Goal: Information Seeking & Learning: Learn about a topic

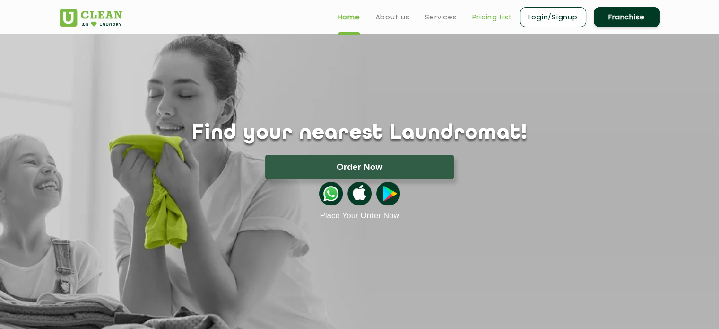
click at [491, 15] on link "Pricing List" at bounding box center [492, 16] width 40 height 11
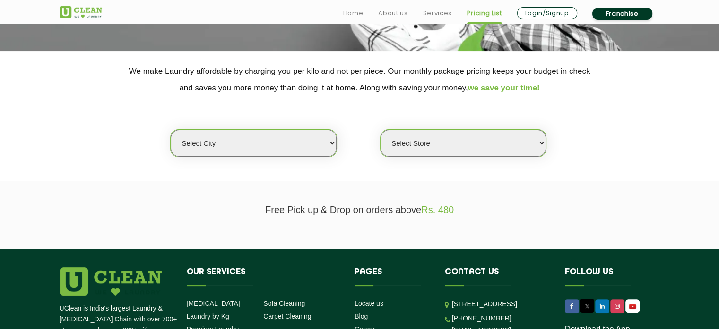
scroll to position [169, 0]
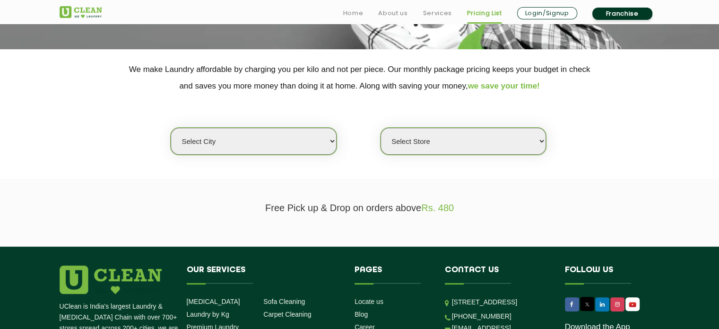
click at [306, 145] on select "Select city [GEOGRAPHIC_DATA] [GEOGRAPHIC_DATA] [GEOGRAPHIC_DATA] [GEOGRAPHIC_D…" at bounding box center [253, 141] width 165 height 27
select select "6"
click at [171, 128] on select "Select city [GEOGRAPHIC_DATA] [GEOGRAPHIC_DATA] [GEOGRAPHIC_DATA] [GEOGRAPHIC_D…" at bounding box center [253, 141] width 165 height 27
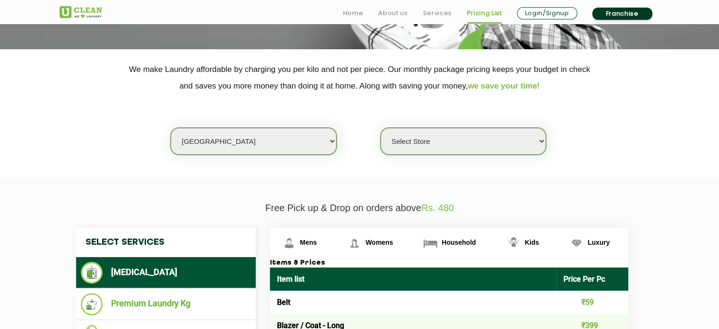
click at [430, 134] on select "Select Store [GEOGRAPHIC_DATA] [GEOGRAPHIC_DATA] UClean KR [GEOGRAPHIC_DATA] [G…" at bounding box center [463, 141] width 165 height 27
click at [615, 107] on div "Select city [GEOGRAPHIC_DATA] [GEOGRAPHIC_DATA] [GEOGRAPHIC_DATA] [GEOGRAPHIC_D…" at bounding box center [359, 124] width 615 height 61
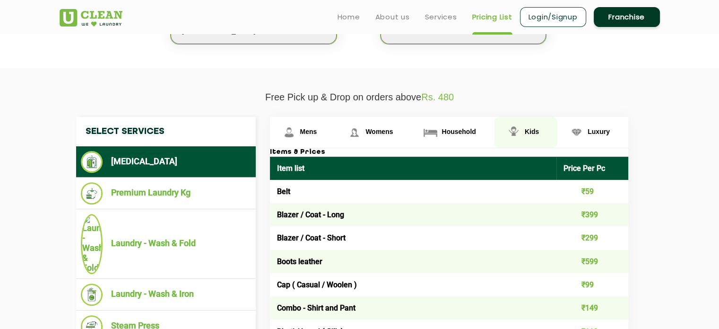
scroll to position [280, 0]
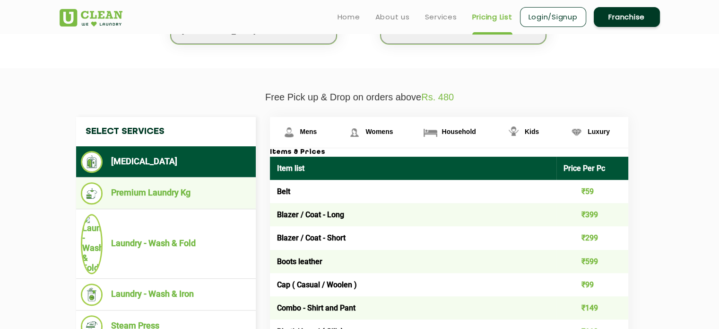
click at [187, 196] on li "Premium Laundry Kg" at bounding box center [166, 193] width 170 height 22
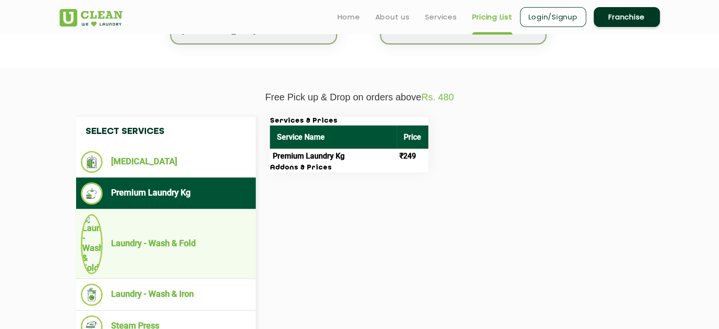
click at [185, 228] on li "Laundry - Wash & Fold" at bounding box center [166, 244] width 170 height 60
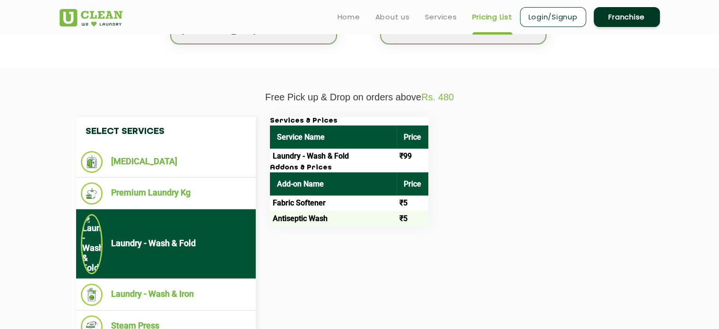
click at [296, 169] on h3 "Addons & Prices" at bounding box center [349, 168] width 158 height 9
click at [288, 185] on th "Add-on Name" at bounding box center [333, 183] width 127 height 23
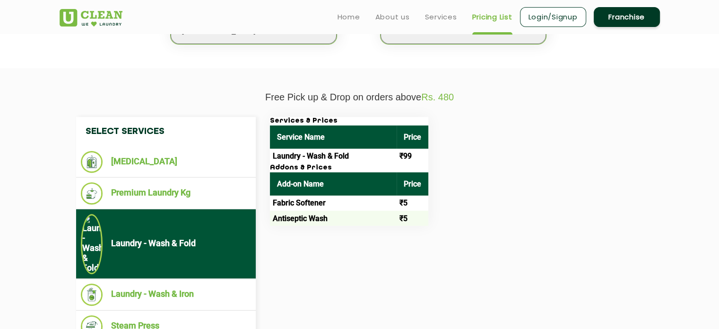
click at [280, 239] on div "Select Services [MEDICAL_DATA] Premium Laundry Kg Laundry - Wash & Fold Laundry…" at bounding box center [360, 229] width 582 height 225
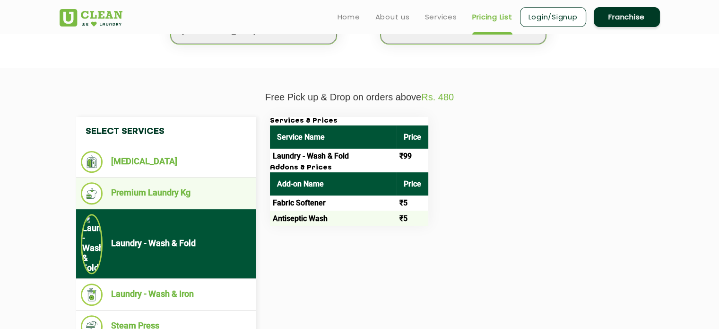
click at [157, 198] on li "Premium Laundry Kg" at bounding box center [166, 193] width 170 height 22
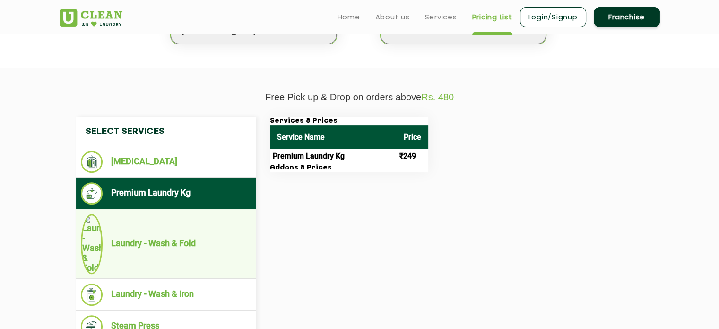
click at [168, 228] on li "Laundry - Wash & Fold" at bounding box center [166, 244] width 170 height 60
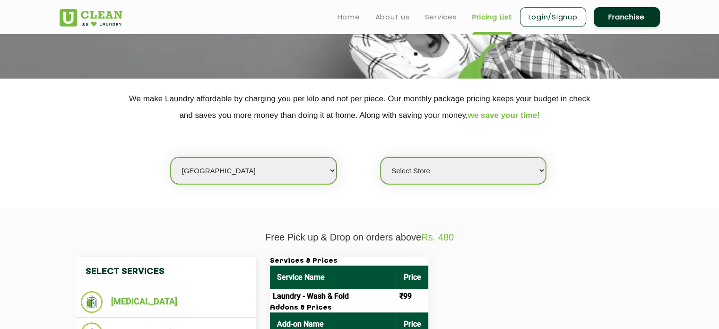
scroll to position [140, 0]
click at [407, 174] on select "Select Store [GEOGRAPHIC_DATA] [GEOGRAPHIC_DATA] UClean KR [GEOGRAPHIC_DATA] [G…" at bounding box center [463, 170] width 165 height 27
select select "316"
click at [381, 157] on select "Select Store [GEOGRAPHIC_DATA] [GEOGRAPHIC_DATA] UClean KR [GEOGRAPHIC_DATA] [G…" at bounding box center [463, 170] width 165 height 27
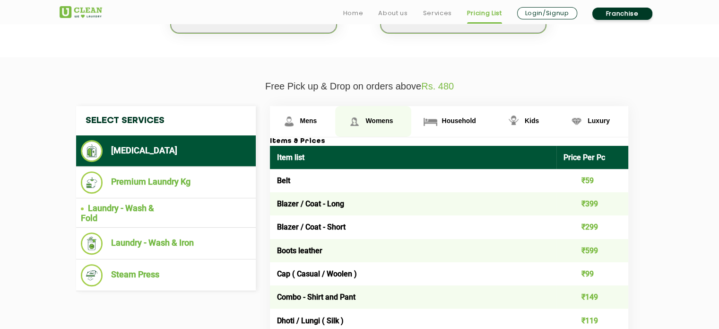
scroll to position [293, 0]
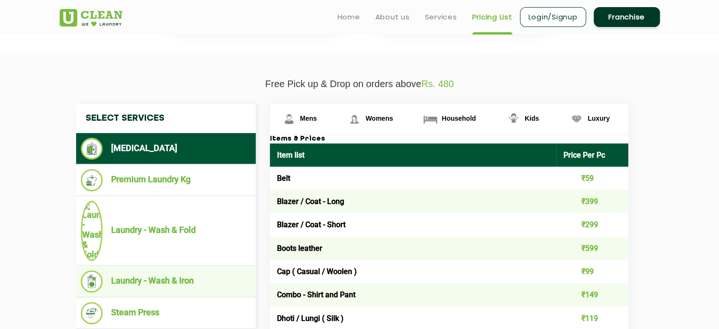
click at [192, 270] on li "Laundry - Wash & Iron" at bounding box center [166, 281] width 170 height 22
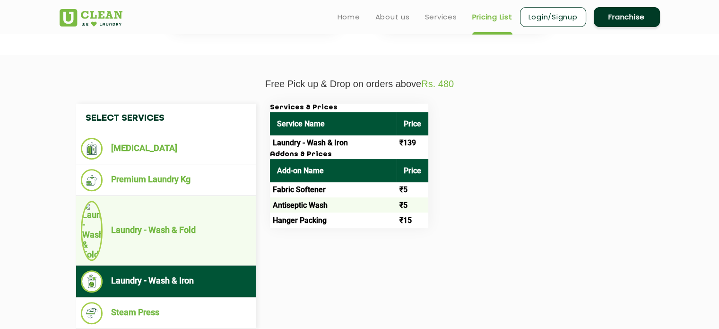
click at [209, 210] on li "Laundry - Wash & Fold" at bounding box center [166, 230] width 170 height 60
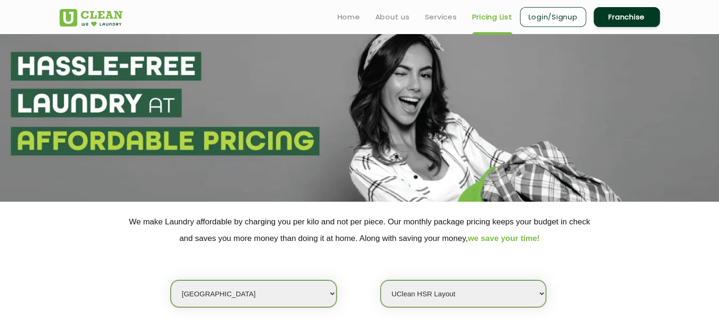
scroll to position [6, 0]
